Goal: Task Accomplishment & Management: Use online tool/utility

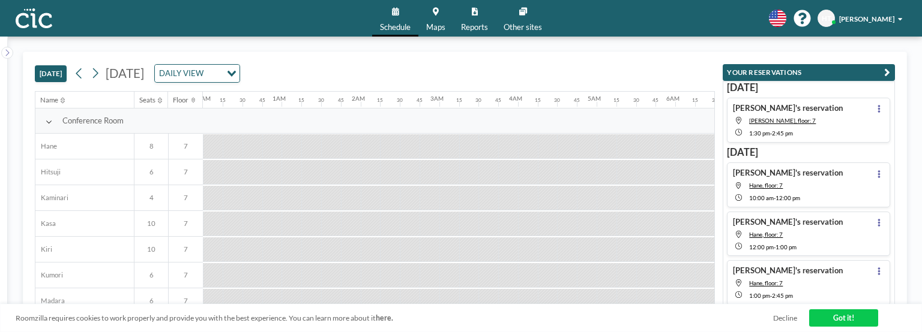
scroll to position [0, 1014]
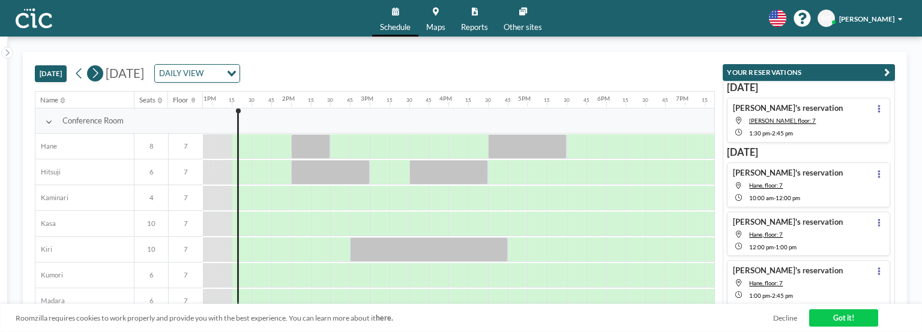
click at [98, 74] on icon at bounding box center [95, 73] width 5 height 10
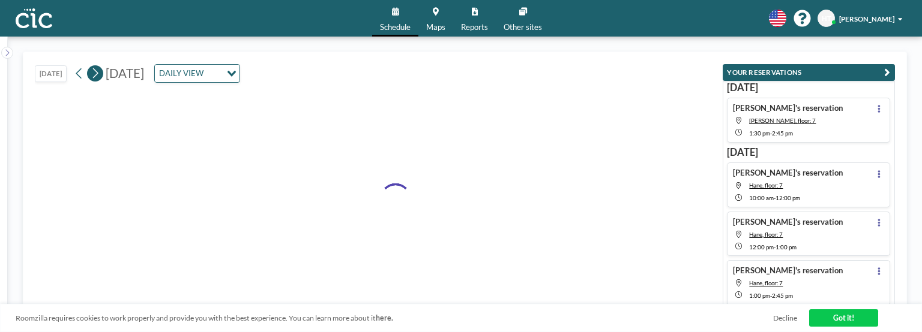
click at [98, 74] on icon at bounding box center [95, 73] width 5 height 10
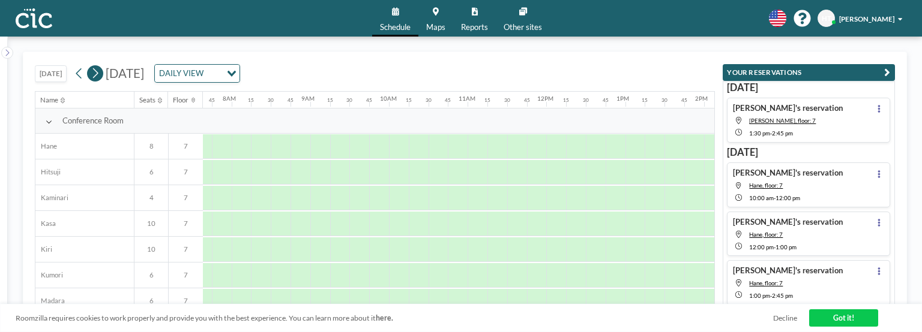
scroll to position [0, 605]
click at [98, 74] on icon at bounding box center [95, 73] width 5 height 10
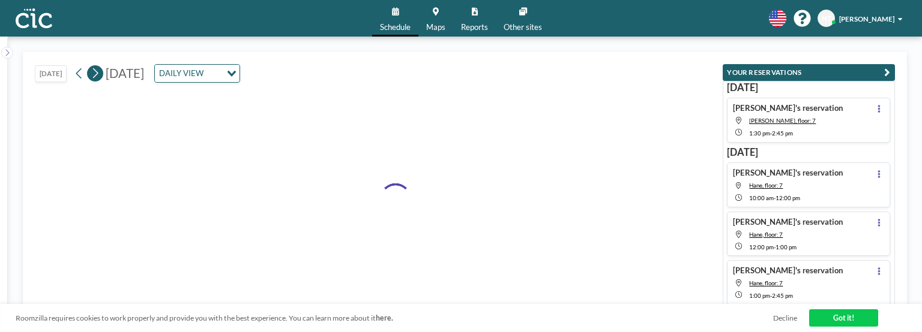
click at [98, 74] on icon at bounding box center [95, 73] width 5 height 10
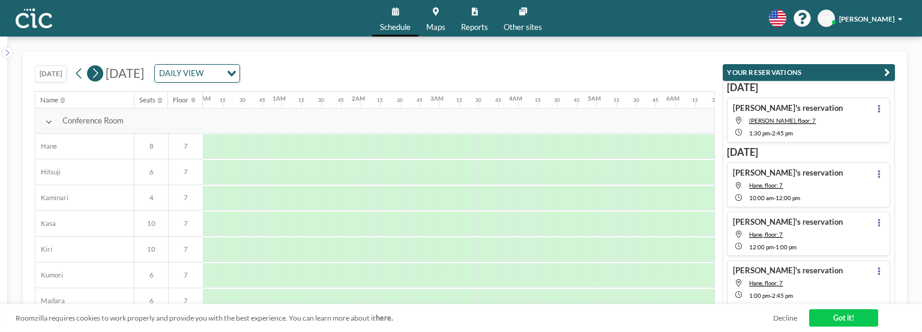
scroll to position [0, 0]
click at [98, 74] on icon at bounding box center [95, 73] width 5 height 10
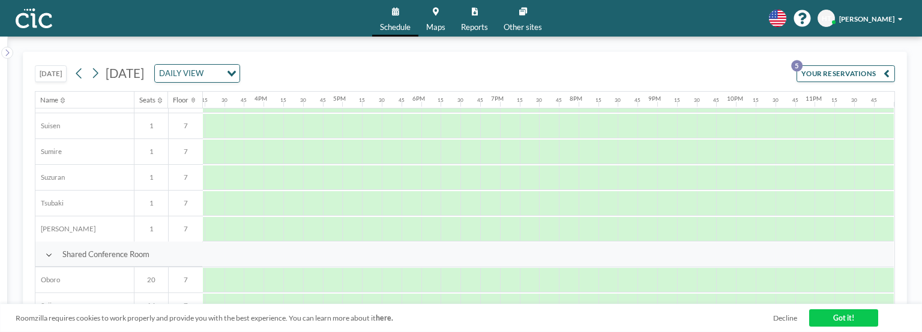
scroll to position [737, 1206]
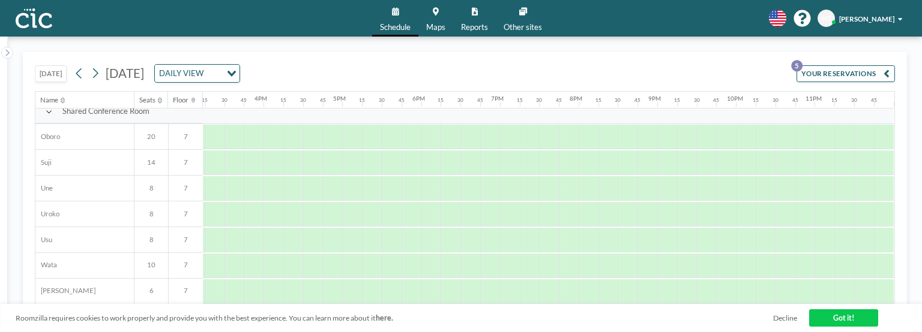
drag, startPoint x: 615, startPoint y: 298, endPoint x: 588, endPoint y: 304, distance: 27.7
click at [588, 304] on div "[DATE] [DATE] DAILY VIEW Loading... YOUR RESERVATIONS 5 Name Seats Floor 12AM 1…" at bounding box center [465, 185] width 885 height 266
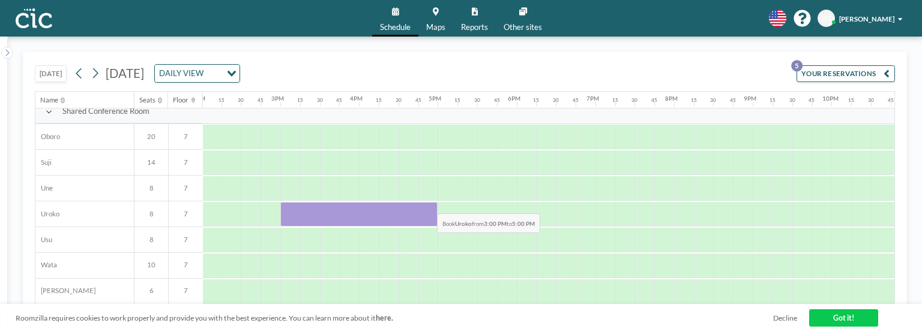
drag, startPoint x: 280, startPoint y: 202, endPoint x: 427, endPoint y: 205, distance: 147.0
click at [427, 205] on div at bounding box center [358, 214] width 157 height 25
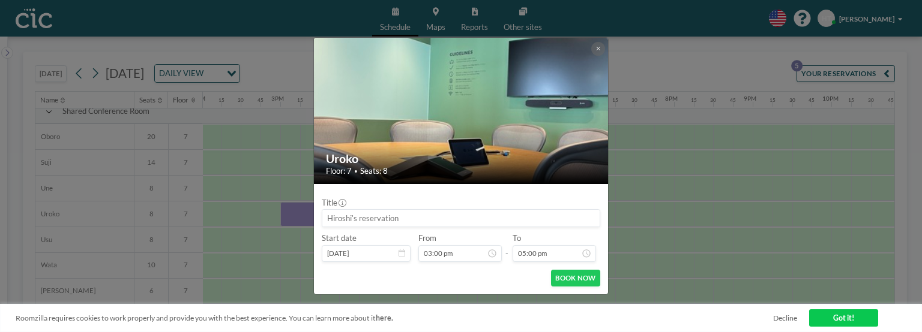
scroll to position [0, 0]
click at [593, 276] on button "BOOK NOW" at bounding box center [575, 278] width 49 height 17
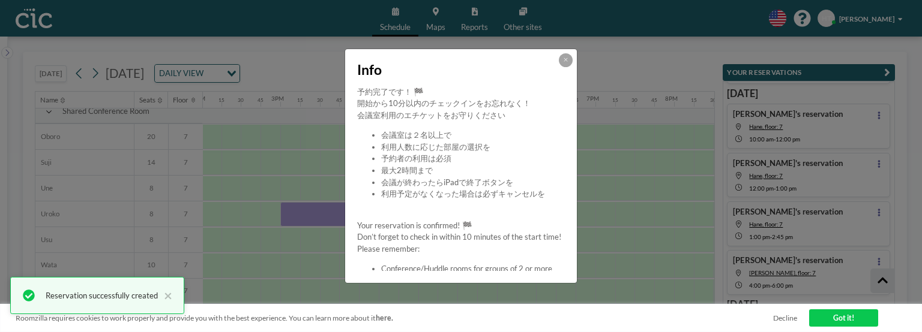
scroll to position [118, 0]
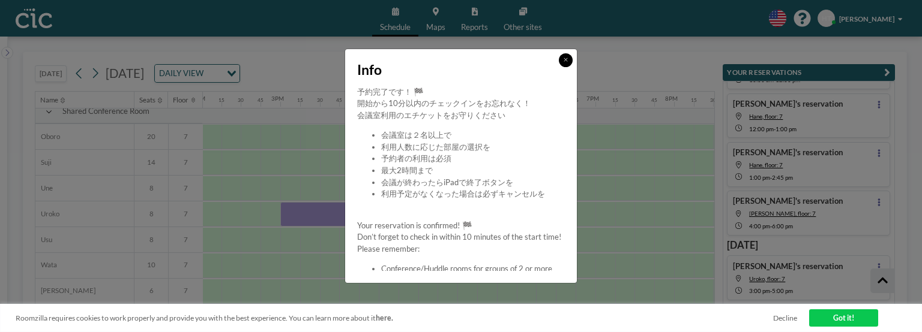
click at [571, 61] on button at bounding box center [566, 60] width 14 height 14
